Goal: Information Seeking & Learning: Find specific fact

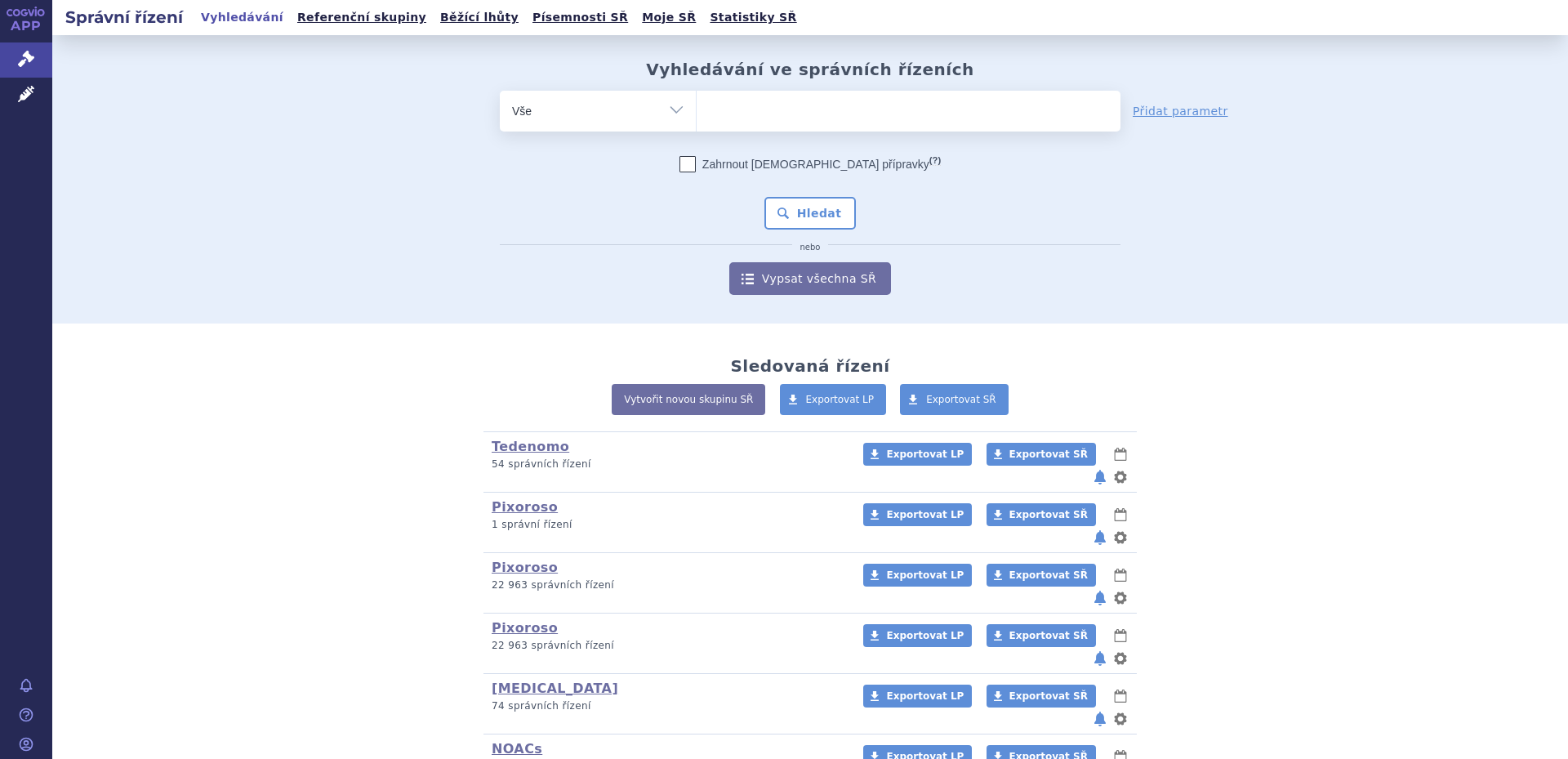
type input "0219364"
select select "0219364"
click at [795, 202] on button "Hledat" at bounding box center [810, 214] width 92 height 33
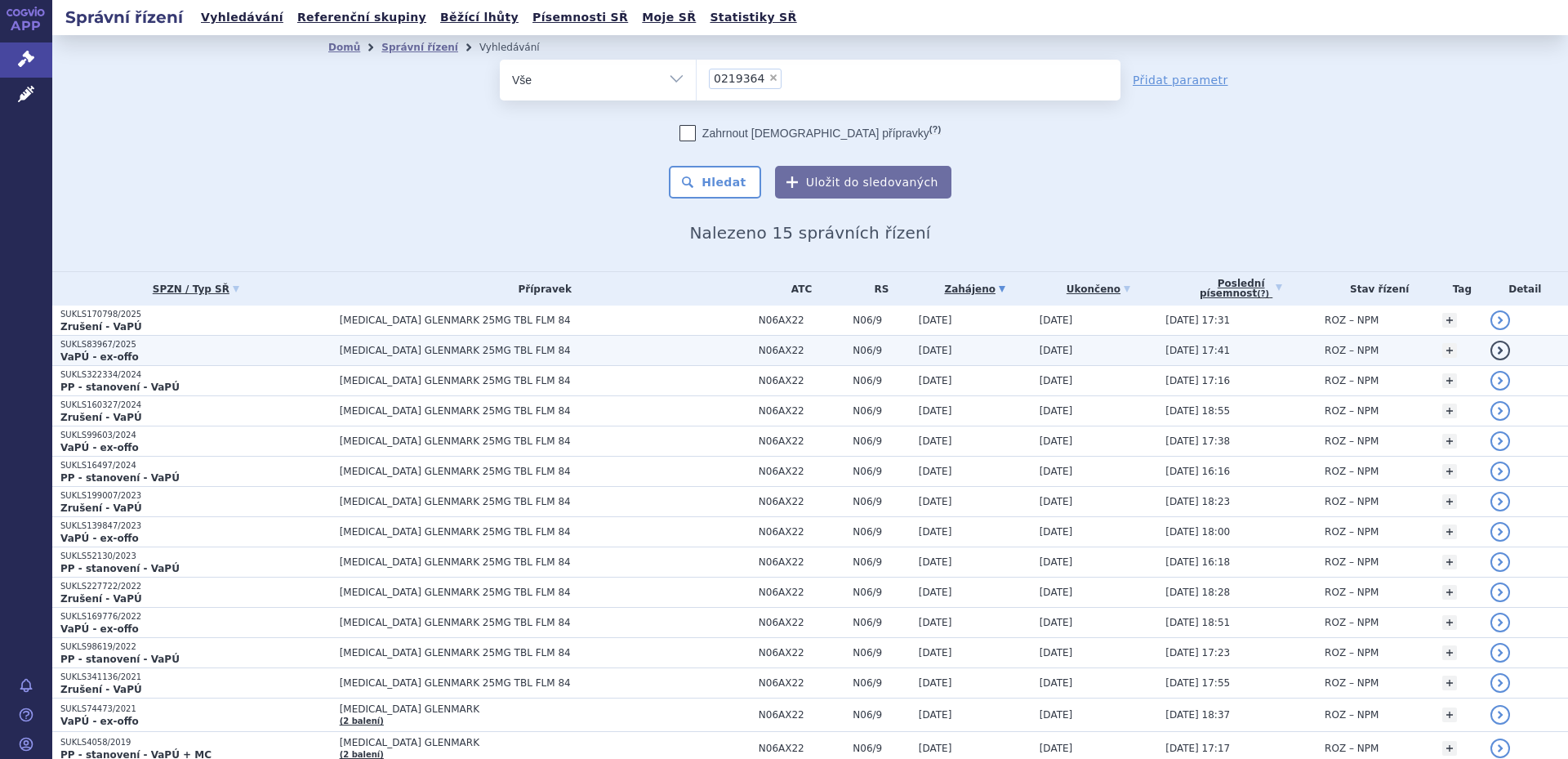
click at [607, 348] on span "[MEDICAL_DATA] GLENMARK 25MG TBL FLM 84" at bounding box center [543, 350] width 409 height 11
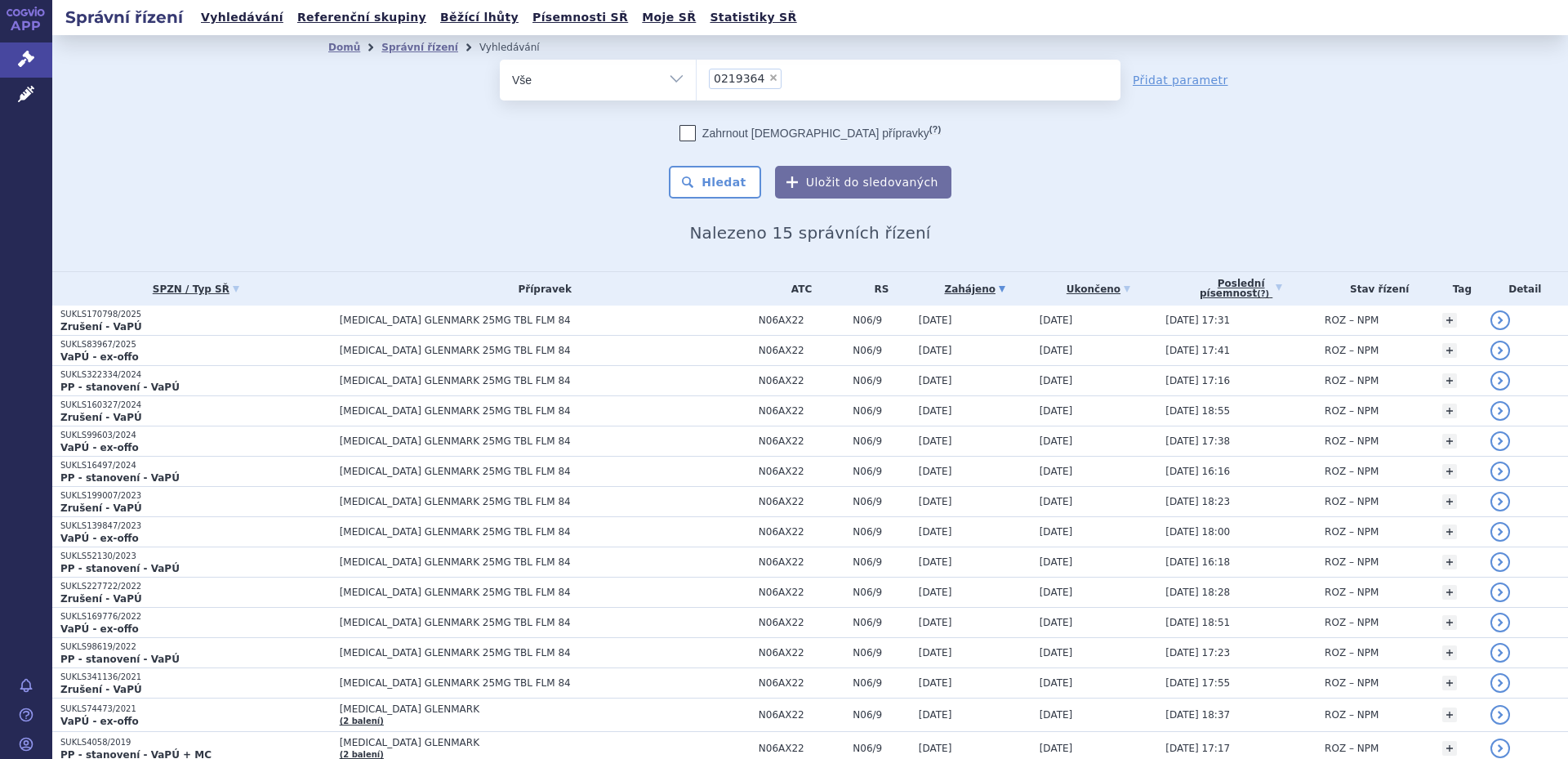
click at [769, 79] on span "×" at bounding box center [773, 77] width 10 height 10
click at [697, 79] on select "0219364" at bounding box center [696, 79] width 1 height 41
select select
type input "0228244"
select select "0228244"
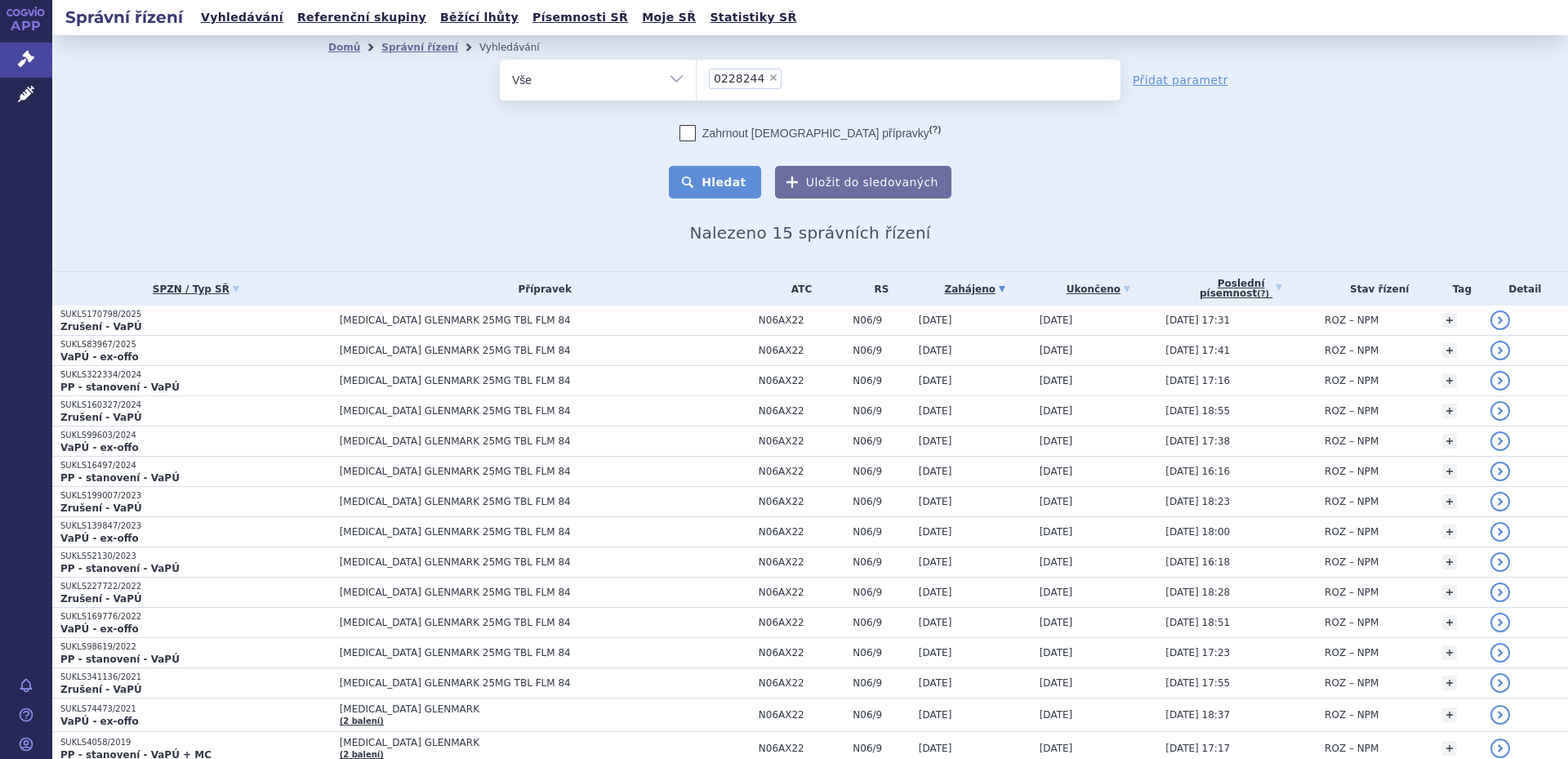
click at [706, 195] on button "Hledat" at bounding box center [714, 182] width 92 height 33
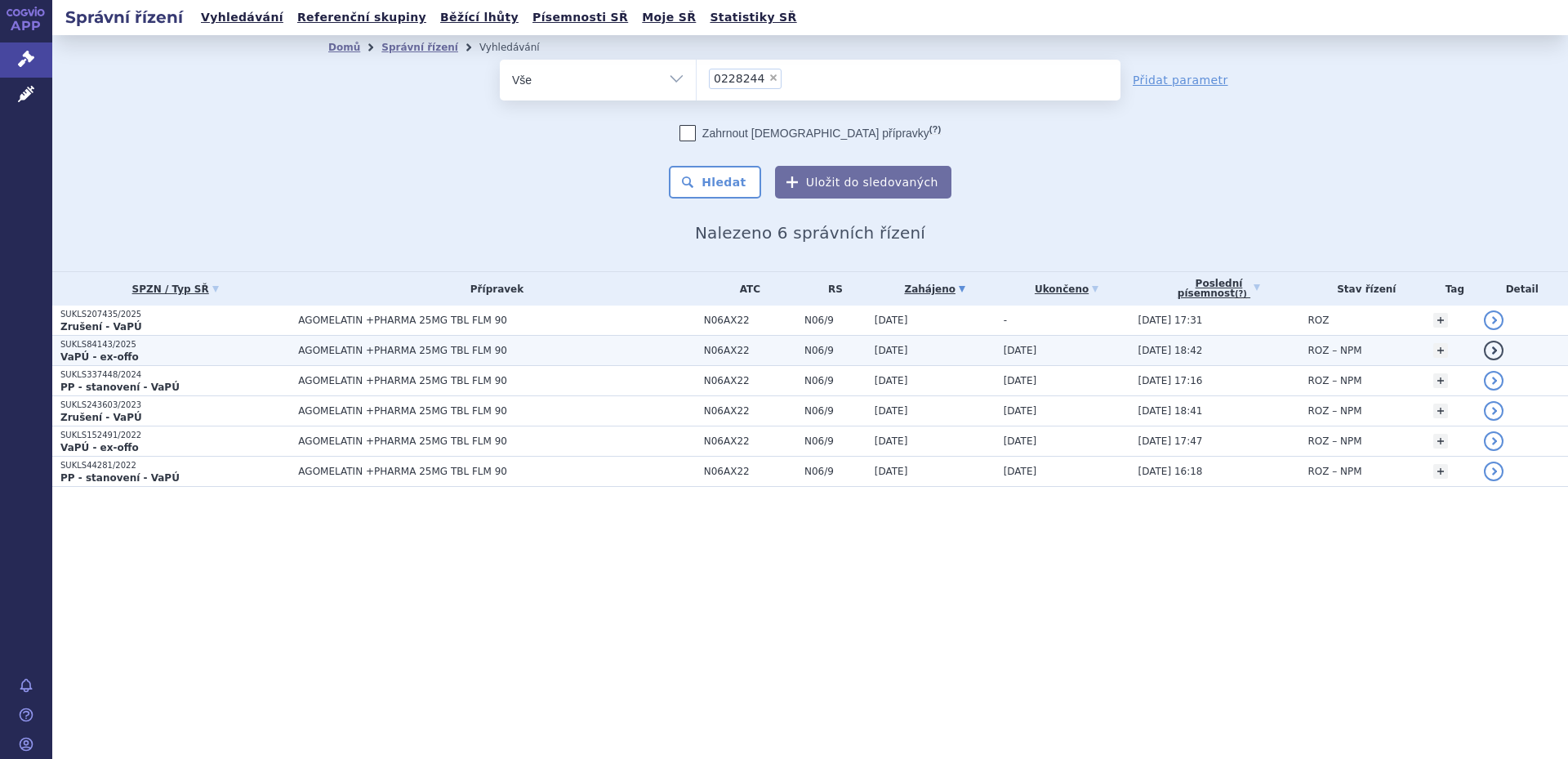
click at [468, 353] on span "AGOMELATIN +PHARMA 25MG TBL FLM 90" at bounding box center [497, 350] width 397 height 11
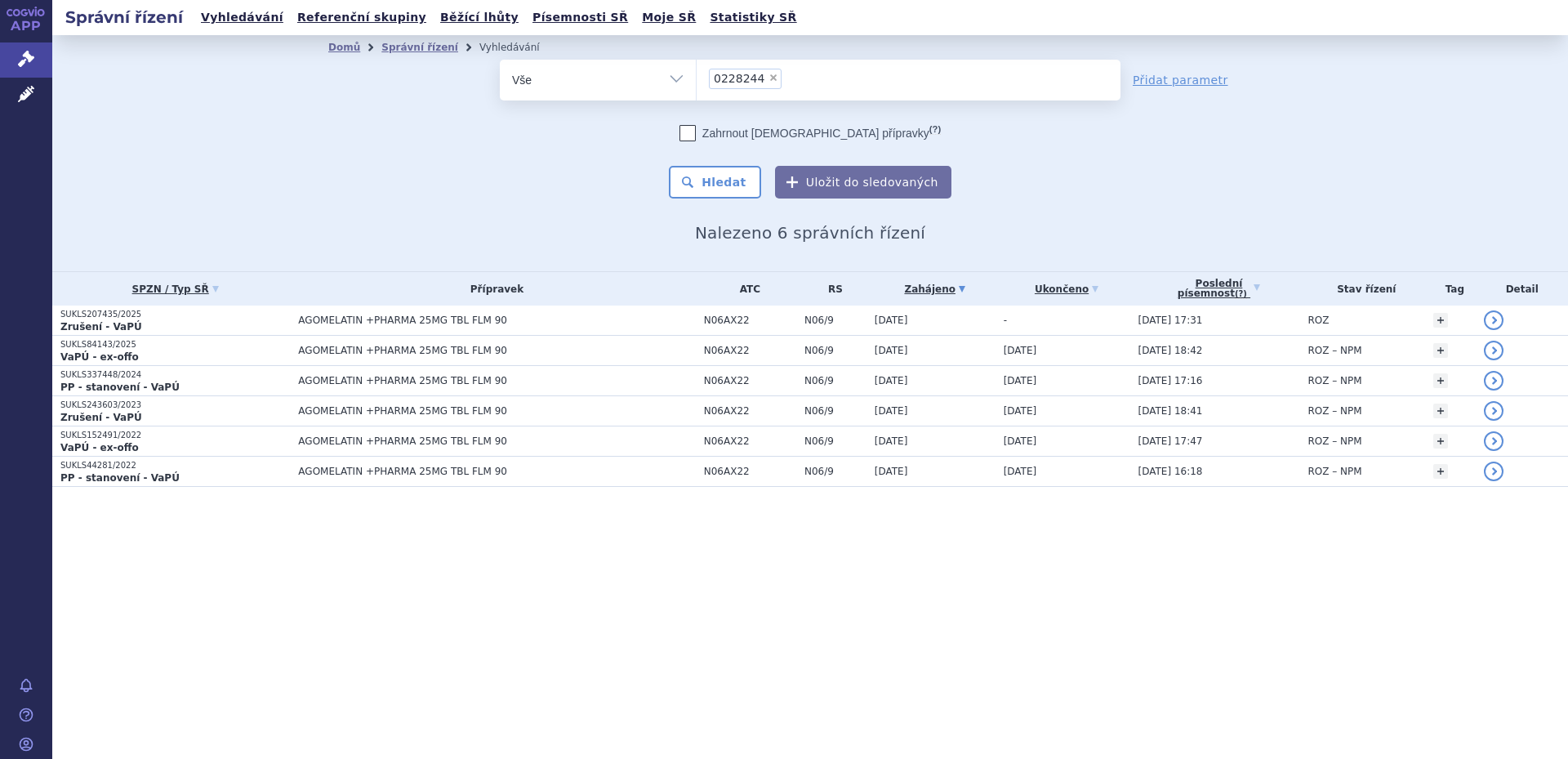
click at [769, 80] on span "×" at bounding box center [773, 77] width 10 height 10
click at [697, 80] on select "0228244" at bounding box center [696, 79] width 1 height 41
select select
type input "0228239"
select select "0228239"
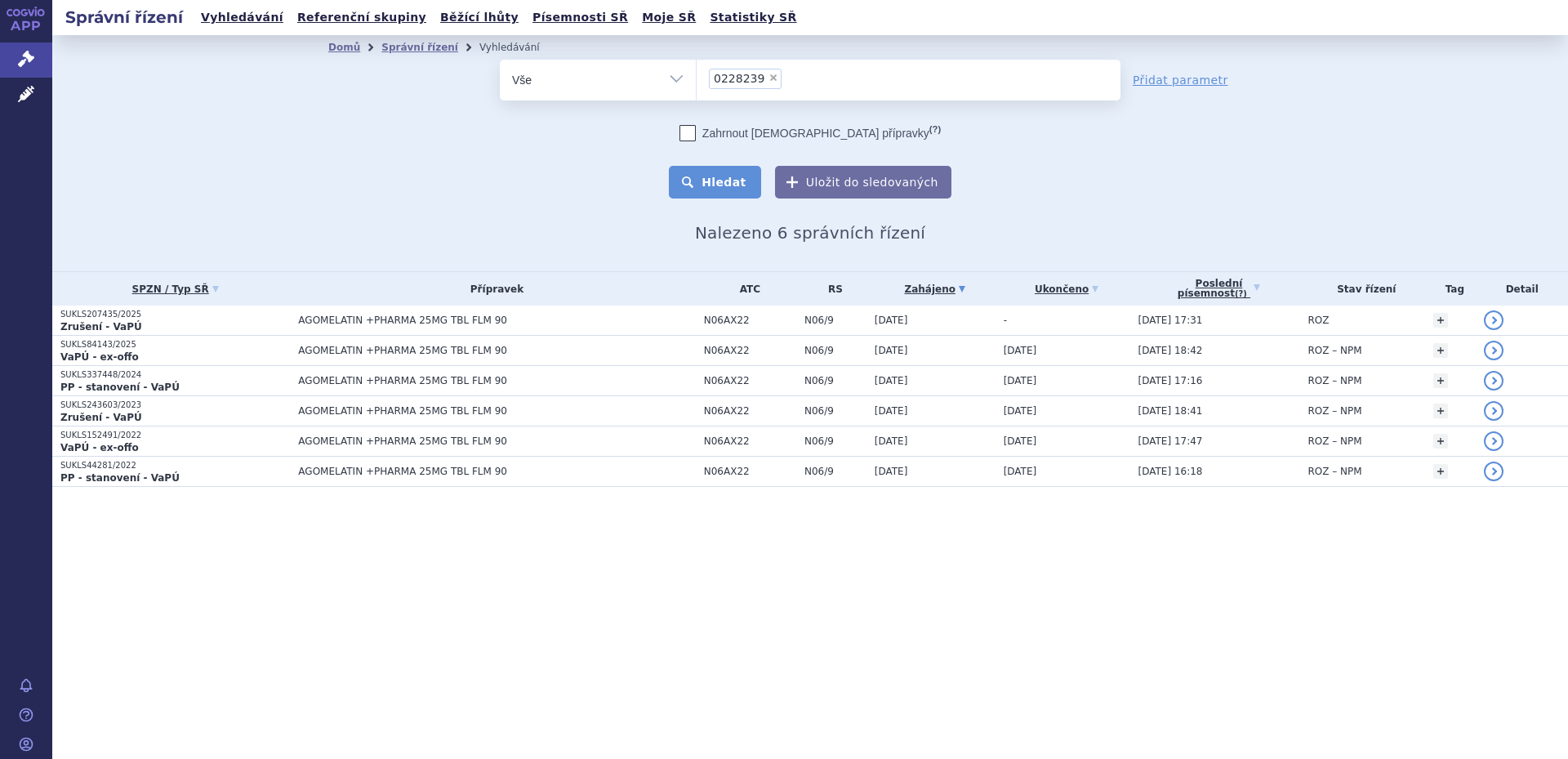
click at [727, 186] on button "Hledat" at bounding box center [714, 182] width 92 height 33
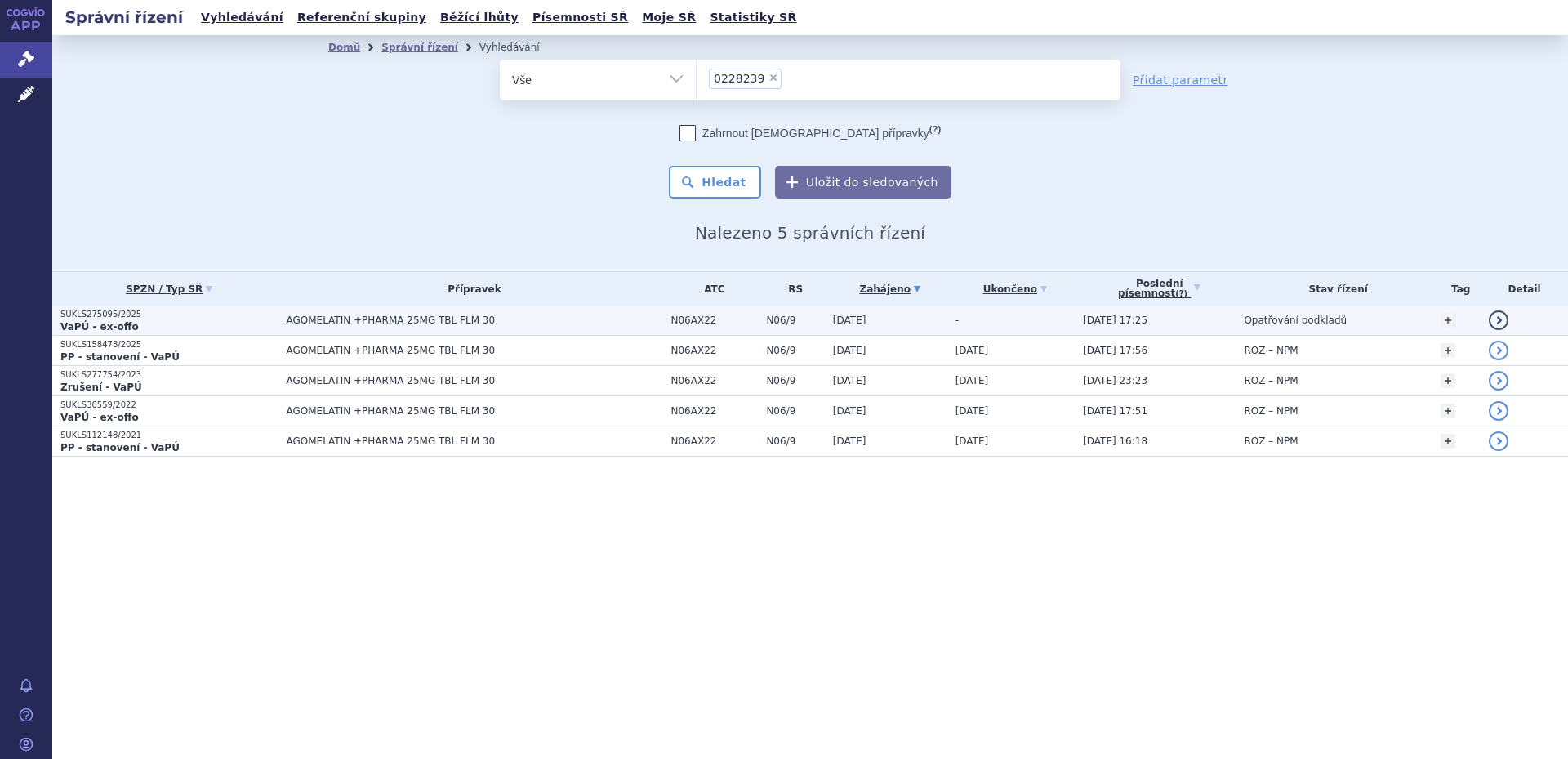
click at [488, 325] on span "AGOMELATIN +PHARMA 25MG TBL FLM 30" at bounding box center [474, 320] width 377 height 11
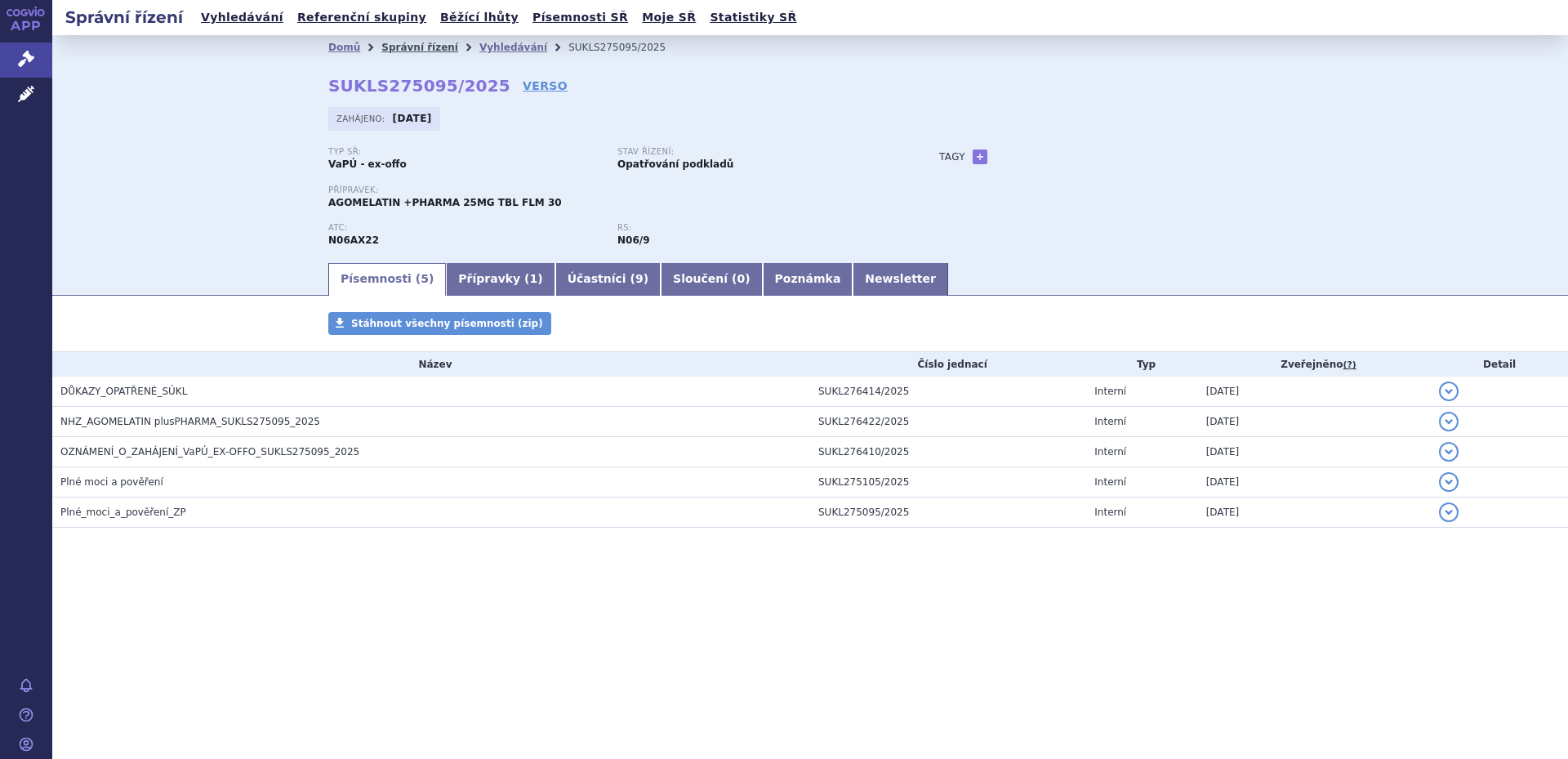
click at [389, 43] on link "Správní řízení" at bounding box center [420, 47] width 77 height 11
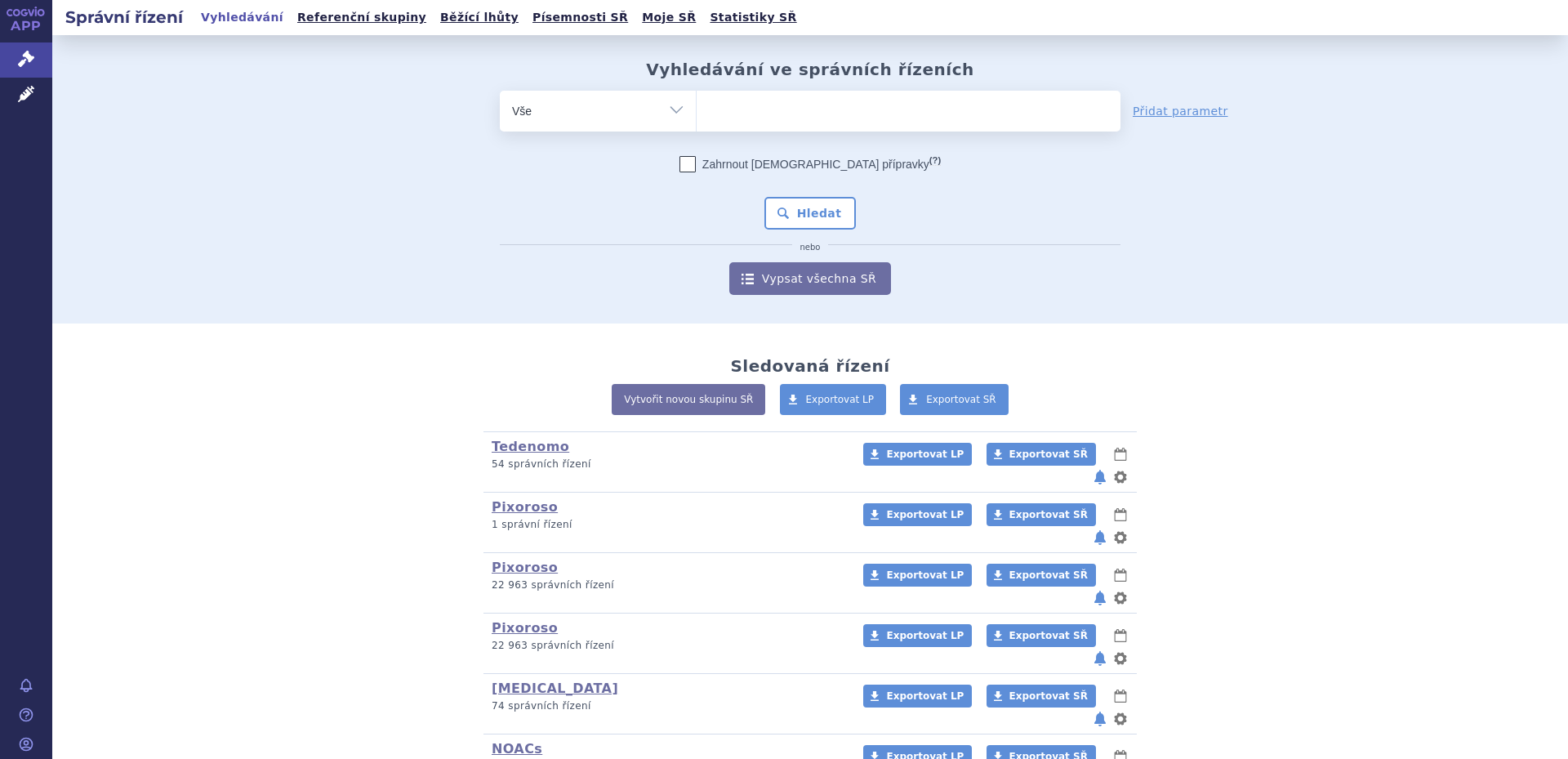
click at [729, 108] on ul at bounding box center [909, 108] width 424 height 35
click at [697, 108] on select at bounding box center [696, 110] width 1 height 41
paste input "0151761"
type input "0151761"
select select "0151761"
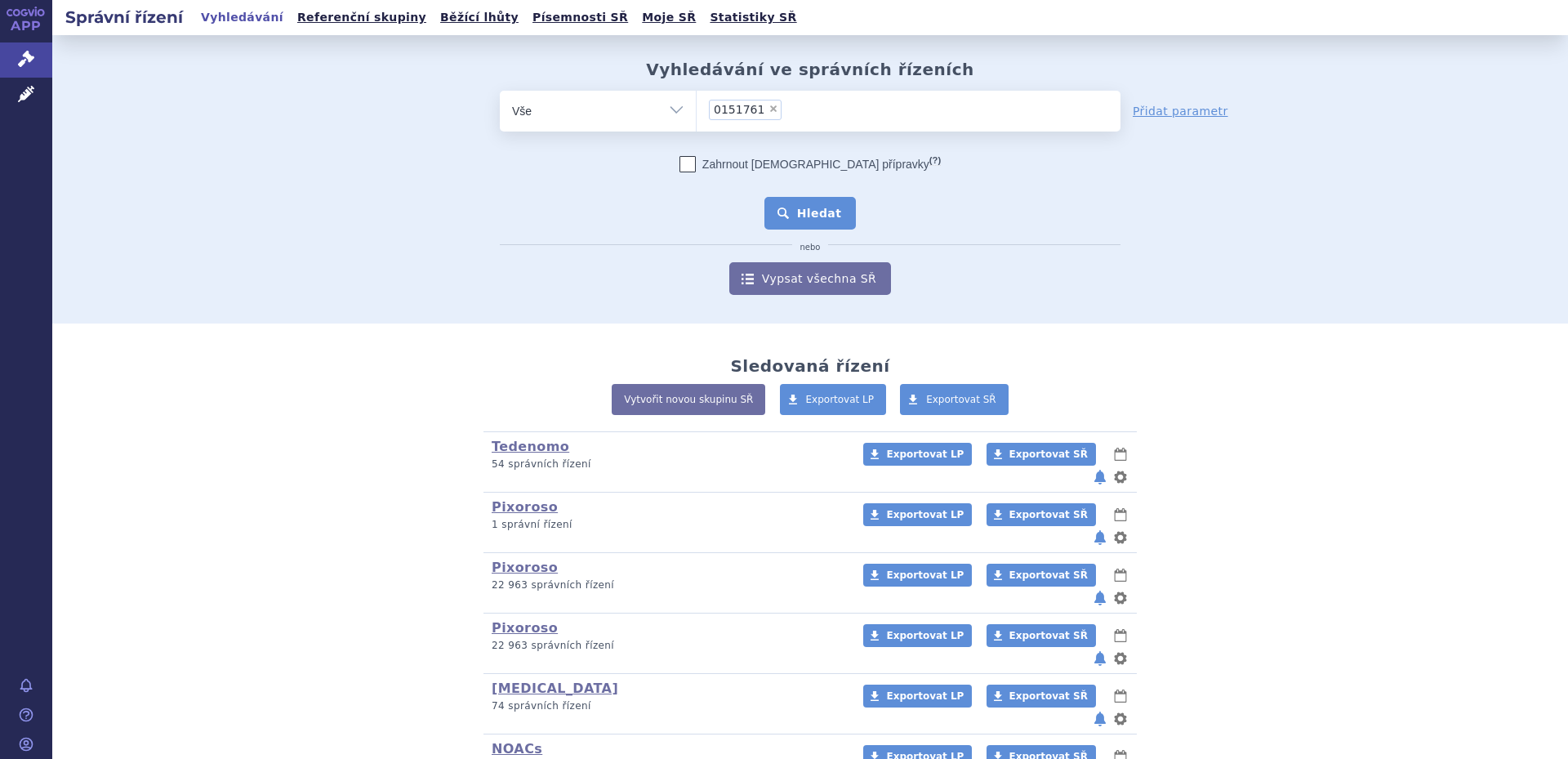
click at [801, 220] on button "Hledat" at bounding box center [810, 214] width 92 height 33
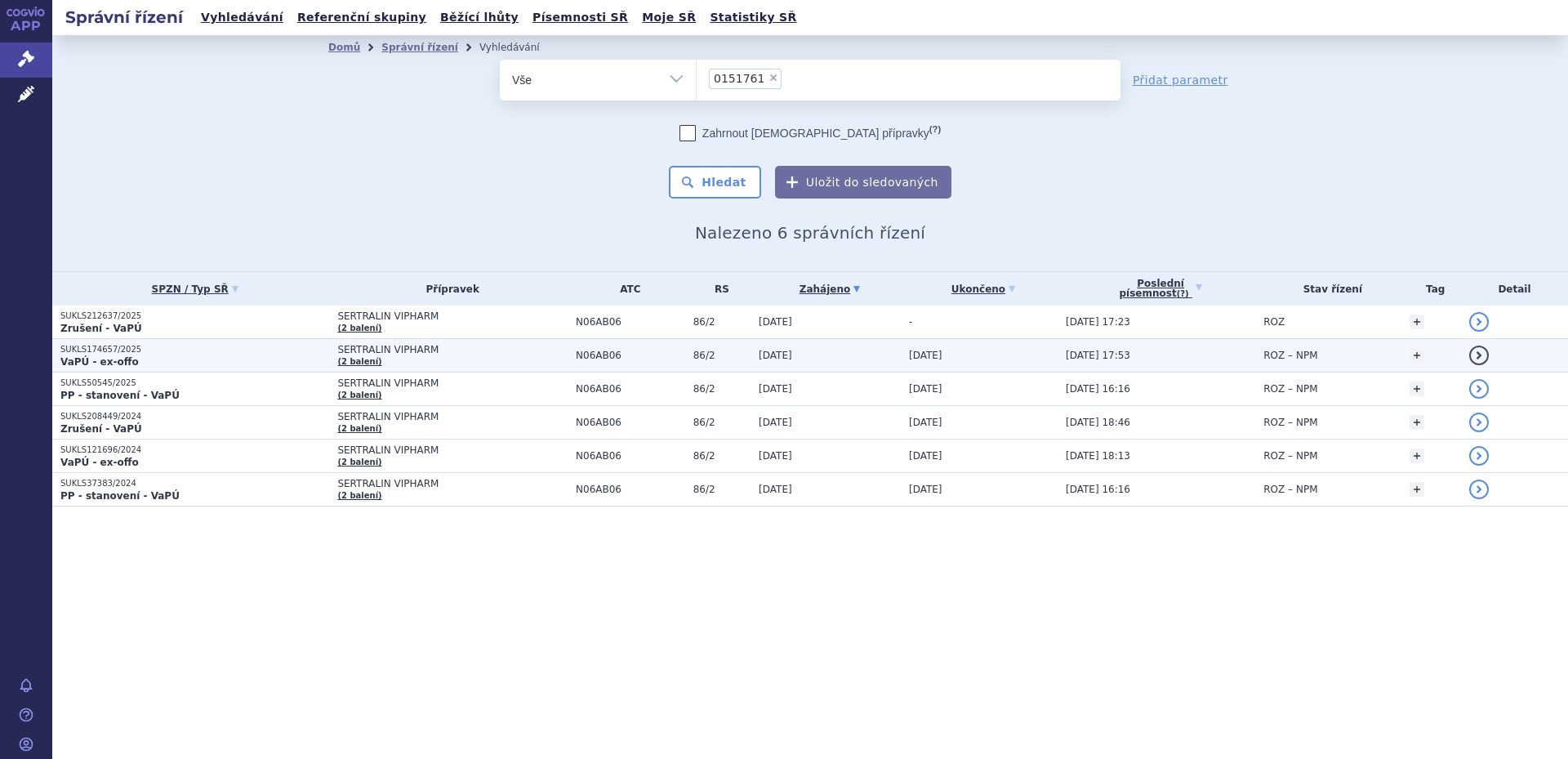
click at [435, 358] on td "SERTRALIN VIPHARM (2 balení)" at bounding box center [448, 355] width 238 height 34
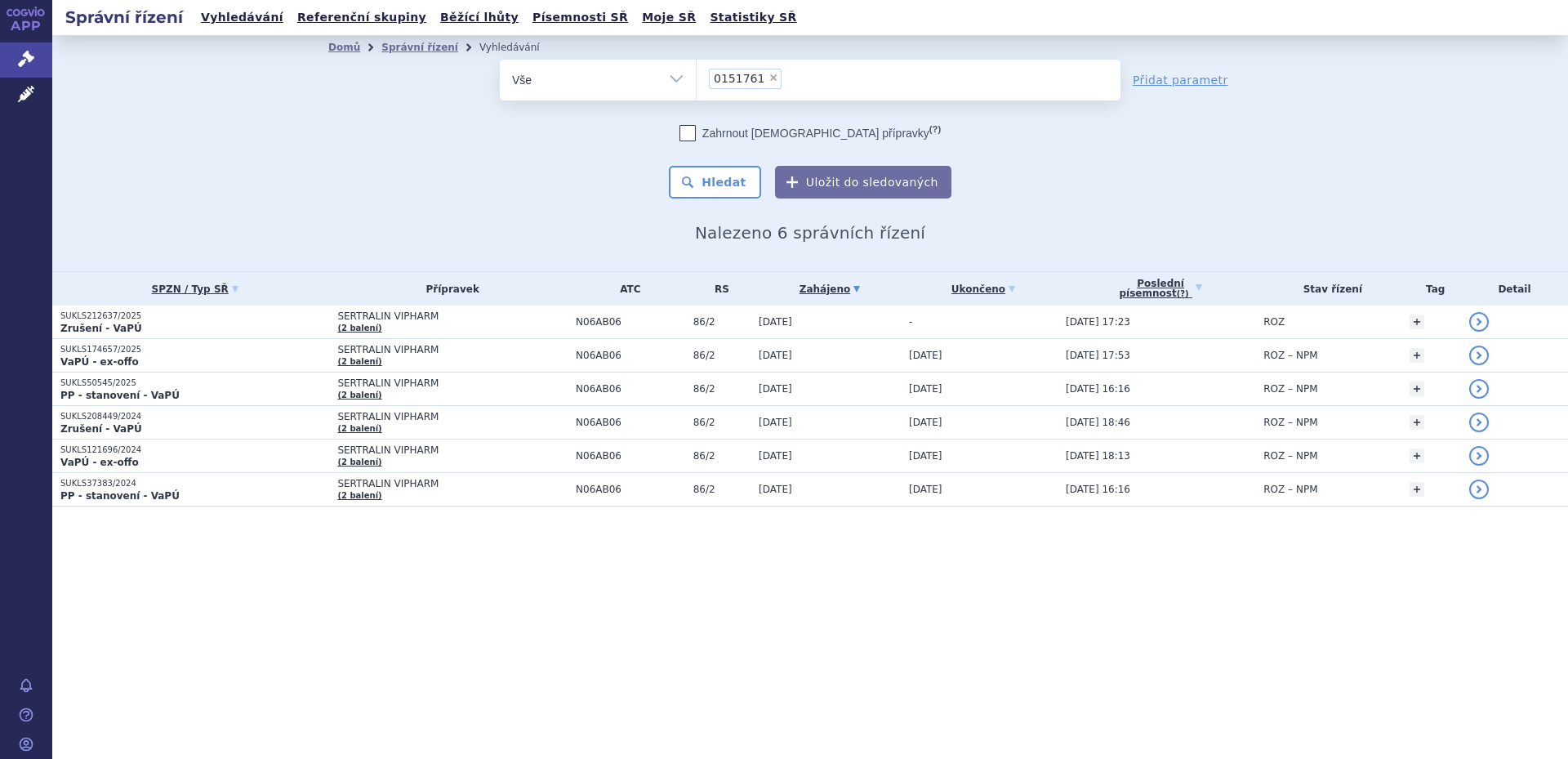
click at [769, 76] on span "×" at bounding box center [773, 77] width 10 height 10
click at [697, 76] on select "0151761" at bounding box center [696, 79] width 1 height 41
select select
type input "0164834"
select select "0164834"
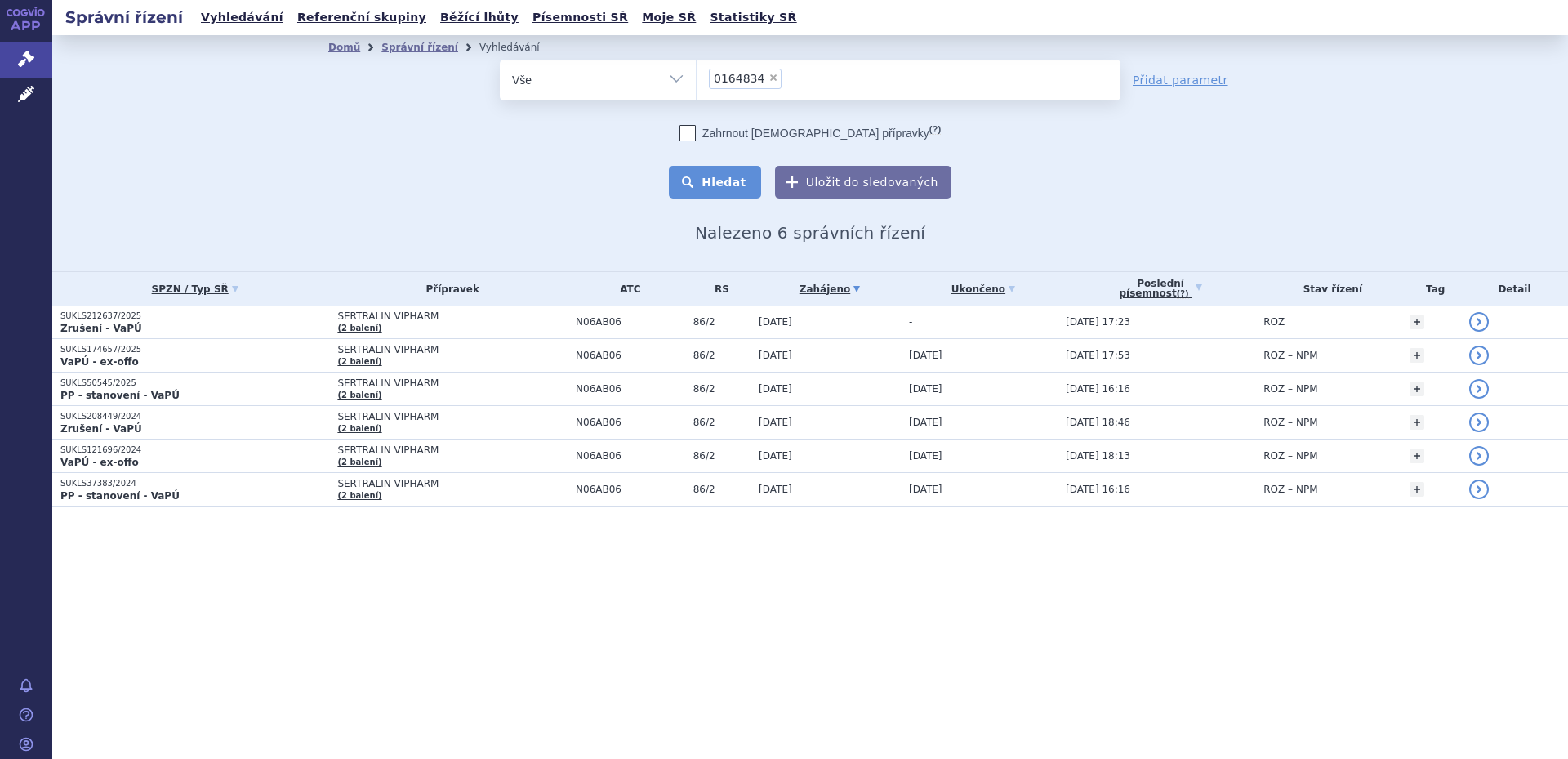
click at [743, 184] on button "Hledat" at bounding box center [714, 182] width 92 height 33
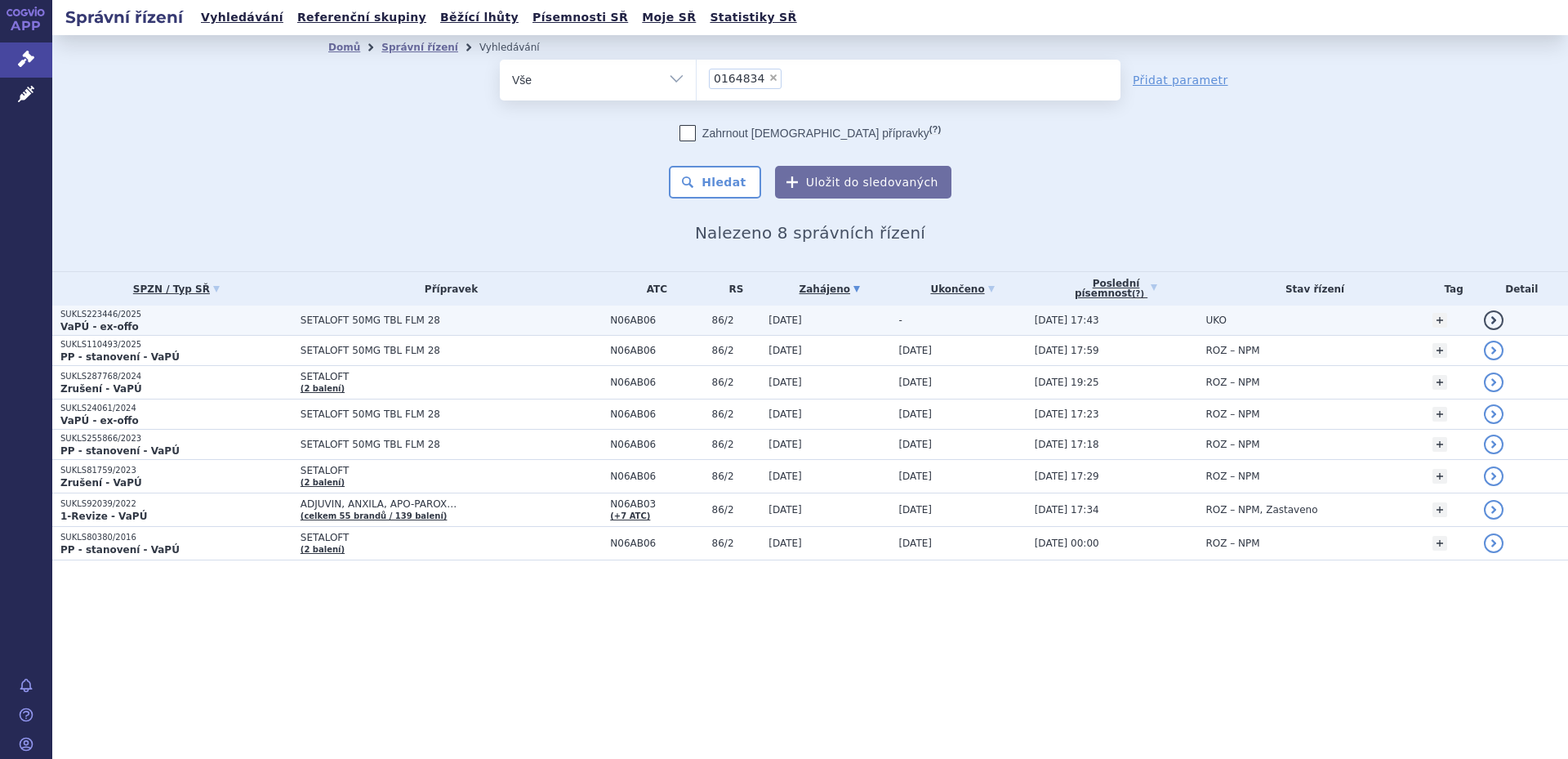
click at [454, 320] on span "SETALOFT 50MG TBL FLM 28" at bounding box center [451, 320] width 302 height 11
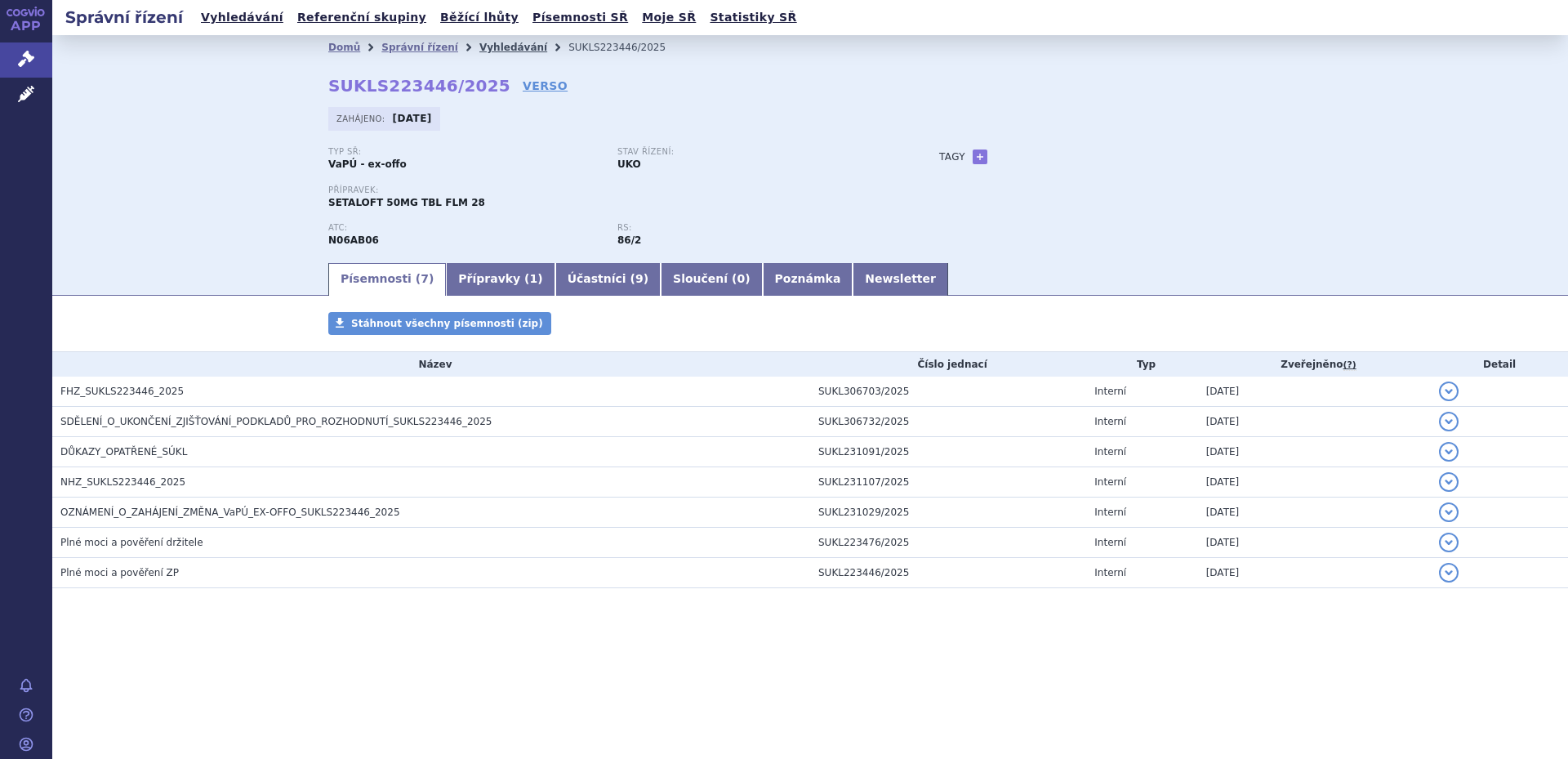
click at [479, 45] on link "Vyhledávání" at bounding box center [513, 47] width 67 height 11
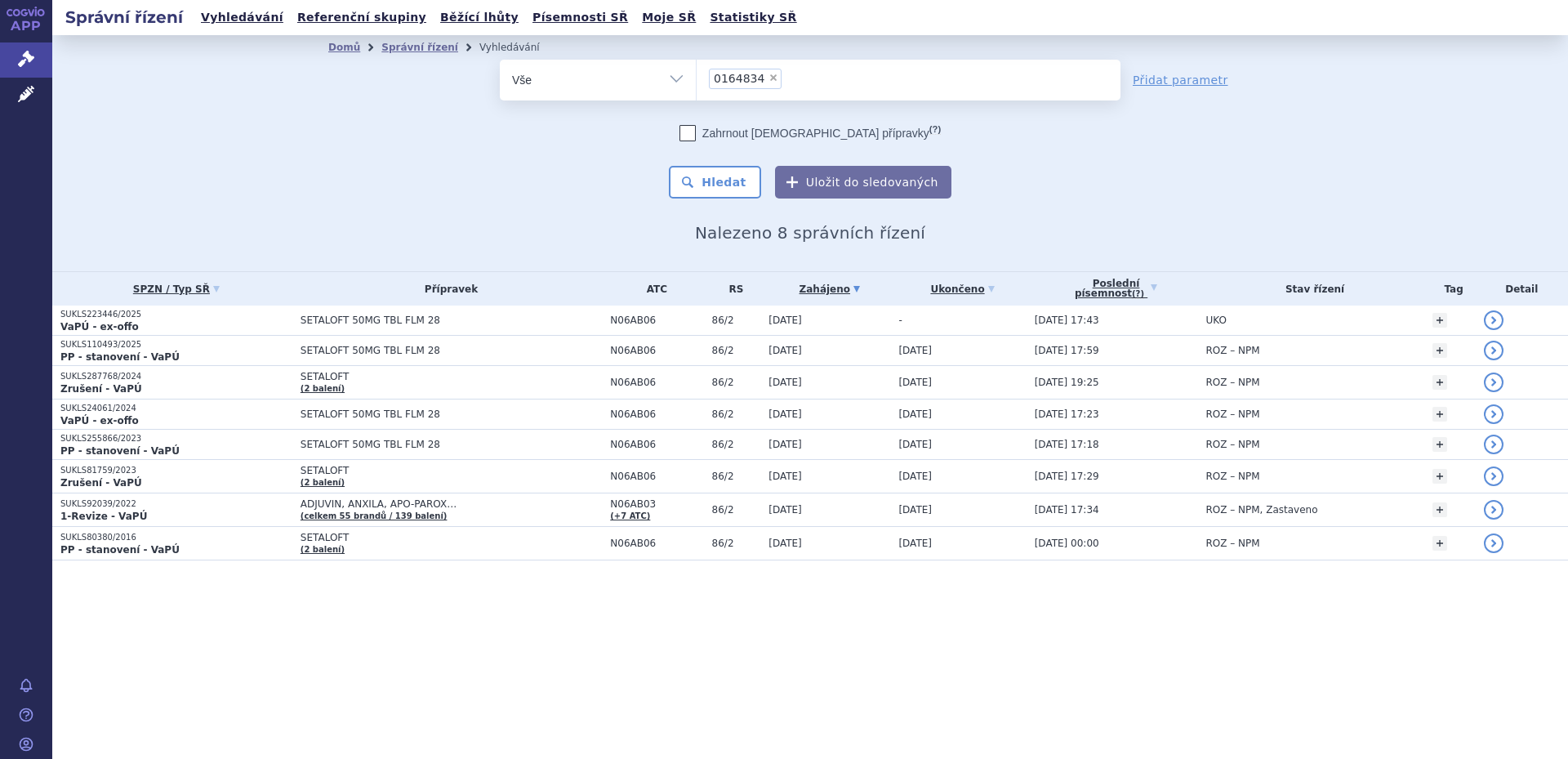
click at [769, 75] on span "×" at bounding box center [773, 77] width 10 height 10
click at [697, 75] on select "0164834" at bounding box center [696, 79] width 1 height 41
select select
type input "0164853"
select select "0164853"
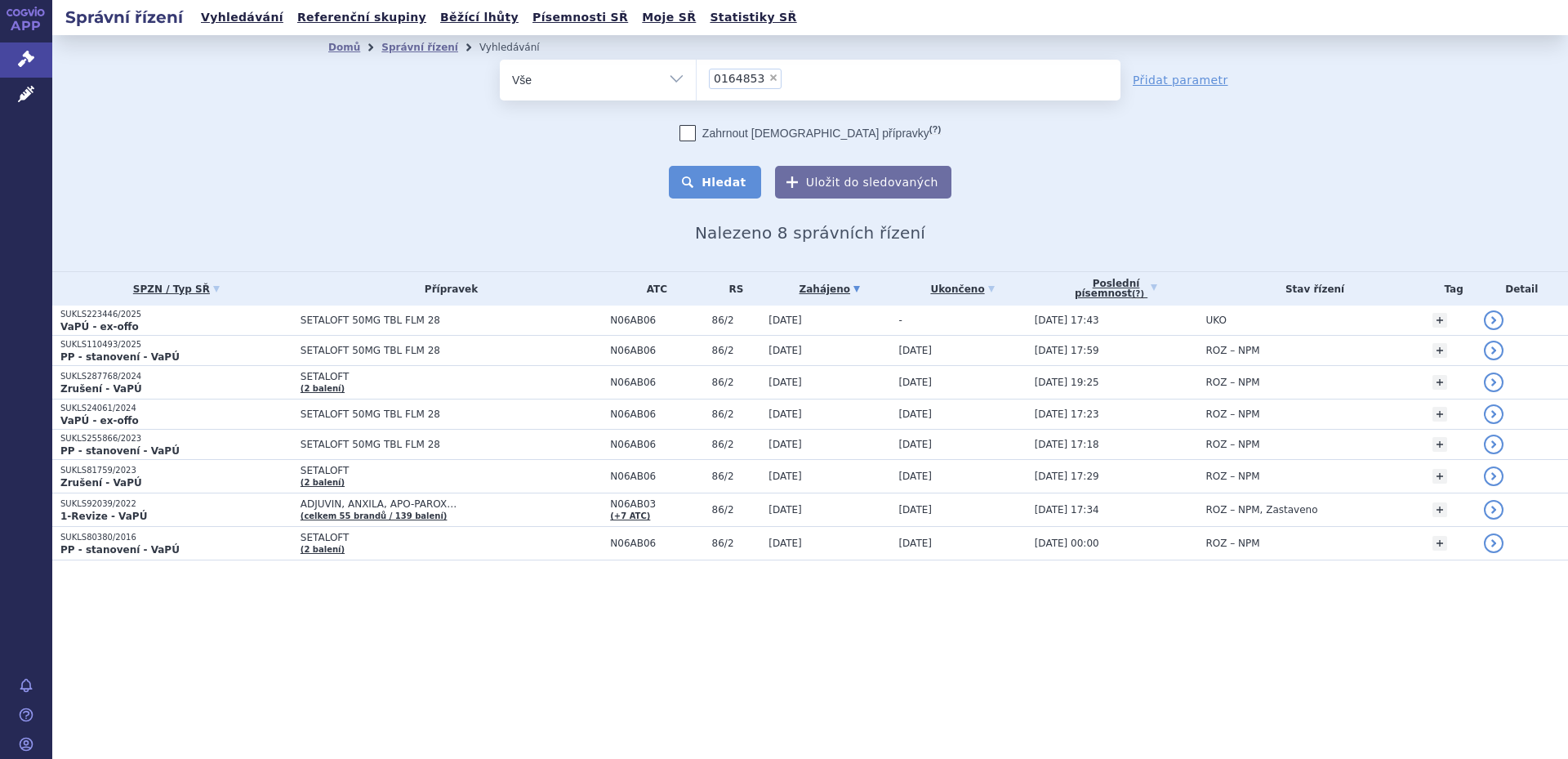
click at [743, 174] on button "Hledat" at bounding box center [714, 182] width 92 height 33
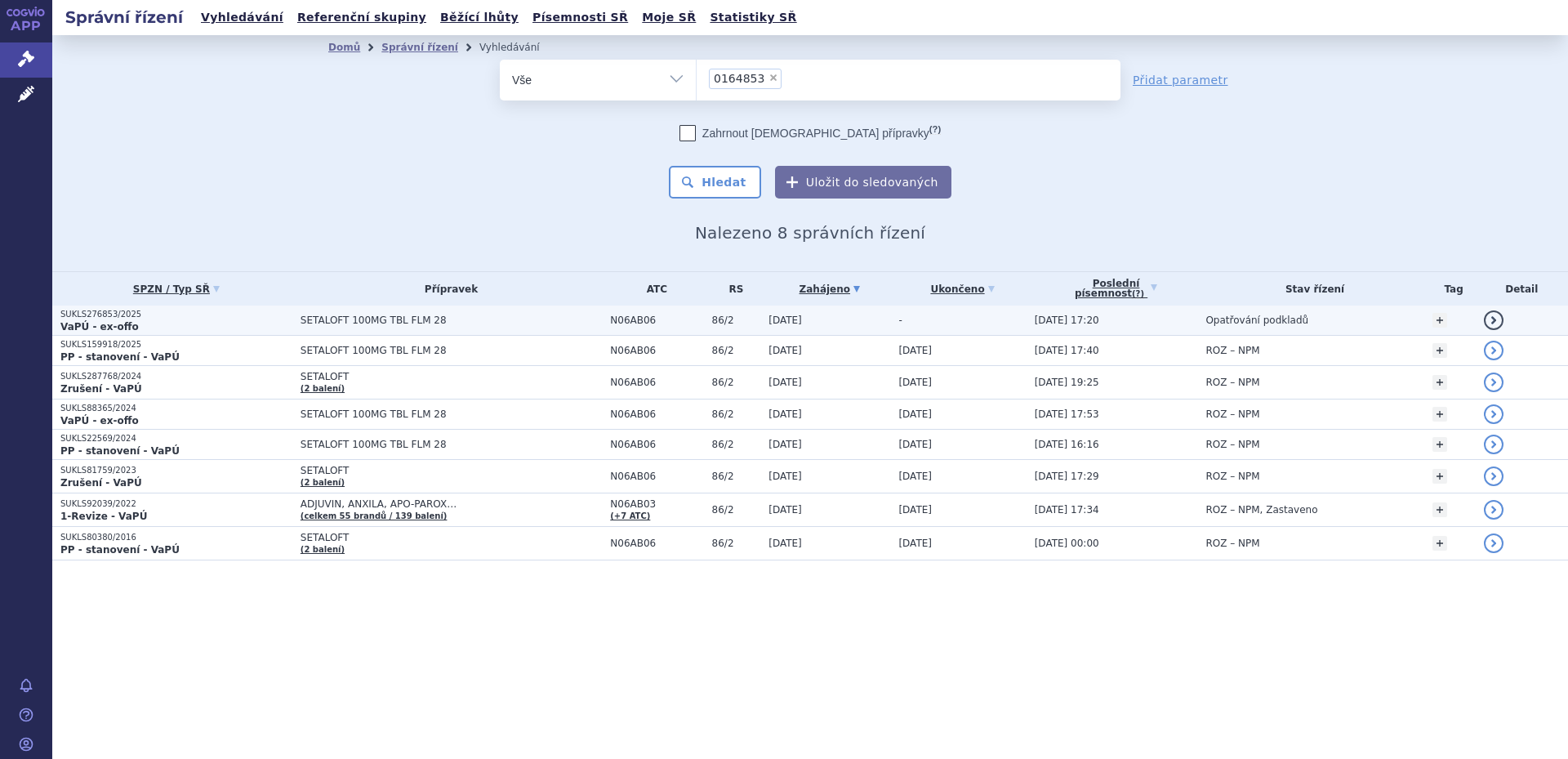
click at [441, 315] on span "SETALOFT 100MG TBL FLM 28" at bounding box center [451, 320] width 302 height 11
